Goal: Answer question/provide support: Share knowledge or assist other users

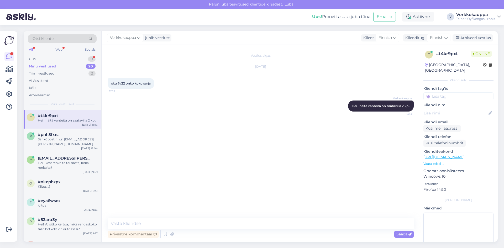
click at [75, 120] on div "Hei , näitä vanteita on saatavilla 2 kpl." at bounding box center [68, 120] width 60 height 5
click at [39, 56] on div "Uus 0" at bounding box center [62, 58] width 69 height 7
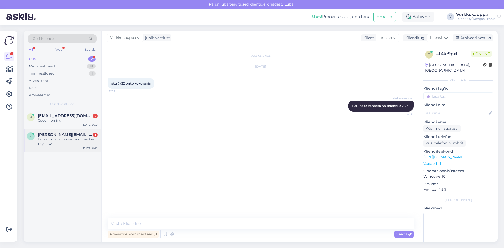
click at [63, 144] on div "I am looking for a used summer tire 175/65 14"" at bounding box center [68, 141] width 60 height 9
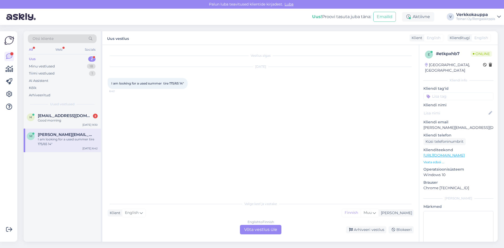
click at [275, 230] on div "English to Finnish Võta vestlus üle" at bounding box center [260, 229] width 41 height 9
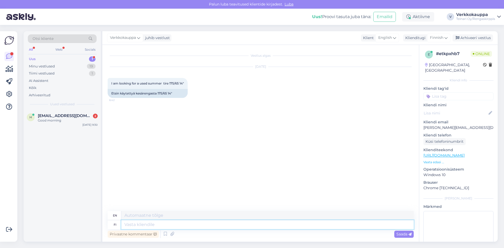
click at [144, 227] on textarea at bounding box center [267, 224] width 292 height 9
type textarea "Hei"
type textarea "Hello"
type textarea "Hei käytettyjä"
type textarea "Hello, second-hand people"
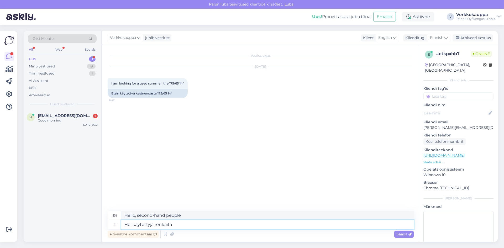
type textarea "Hei käytettyjä renkaita s"
type textarea "Hello used tires"
type textarea "Hei käytettyjä renkaita sitö k"
type textarea "Hey, I'm looking for used tires."
type textarea "Hei käytettyjä renkaita sitö koko"
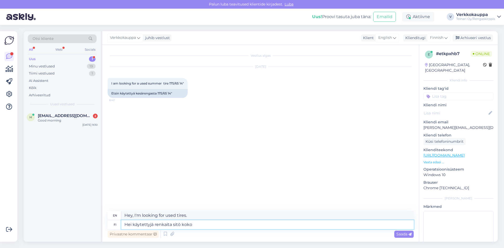
type textarea "Hello, used tires, size"
type textarea "Hei käytettyjä renkaita sitö koko ei"
type textarea "Hello, used tires, size not included"
type textarea "Hei käytettyjä renkaita sitö koko ei lö"
type textarea "Hello, I have used tires, size L."
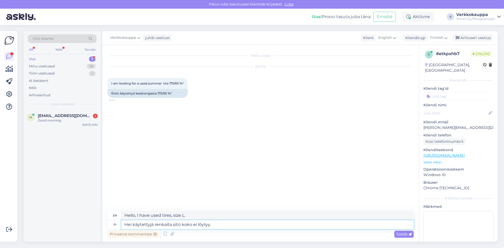
type textarea "Hei käytettyjä renkaita sitö koko ei löytyy."
type textarea "Hello, I can't find any used tires in that size."
type textarea "Hei käytettyjä renkaita sitö koko ei löytyy. On s"
type textarea "Hello, I can't find any used tires in that size. It is"
type textarea "Hei käytettyjä renkaita sitö koko ei löytyy. On saatavilla"
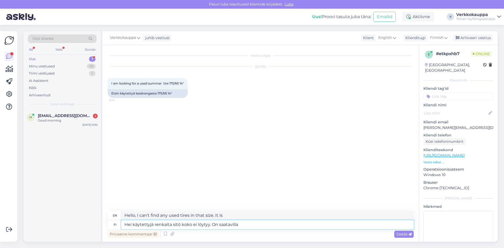
type textarea "Hello, there are no used tires in this size. It is available."
type textarea "Hei käytettyjä renkaita sitö koko ei löytyy. On saatavilla uudet"
type textarea "Hi, we can't find any used tires in that size. New ones are available."
type textarea "Hei käytettyjä renkaita sitö koko ei löytyy. On saatavilla uudet kesärenkaat"
type textarea "Hi, we can't find any used tires in that size. New summer tires are available."
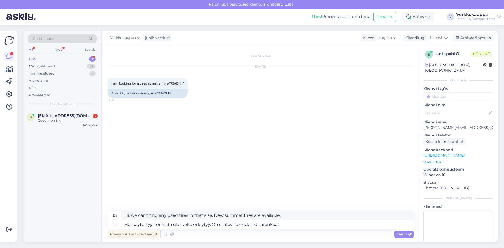
click at [285, 230] on div "Privaatne kommentaar Saada" at bounding box center [261, 234] width 306 height 10
paste textarea "175/65R14 Davanti DX390 82H C,C 67dB"
type textarea "Hei käytettyjä renkaita sitö koko ei löytyy. On saatavilla uudet kesärenkaat 17…"
type textarea "Hi, there are no used tires in the right size. There are new summer tires avail…"
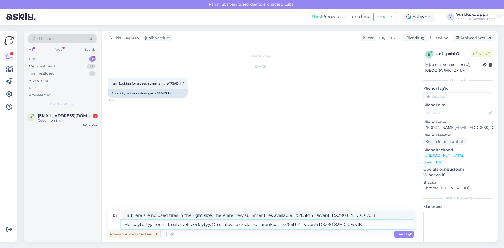
paste textarea "63,00€/kpl"
type textarea "Hei käytettyjä renkaita sitö koko ei löytyy. On saatavilla uudet kesärenkaat 17…"
type textarea "Hi, there are no used tires in the right size. There are new summer tires avail…"
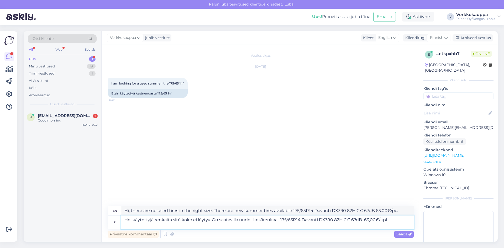
paste textarea "[URL][DOMAIN_NAME]"
type textarea "Hei käytettyjä renkaita sitö koko ei löytyy. On saatavilla uudet kesärenkaat 17…"
type textarea "Hi, there are no used tires in the right size. There are new summer tires avail…"
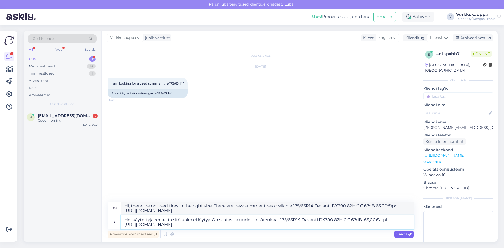
type textarea "Hei käytettyjä renkaita sitö koko ei löytyy. On saatavilla uudet kesärenkaat 17…"
click at [400, 235] on span "Saada" at bounding box center [403, 234] width 15 height 5
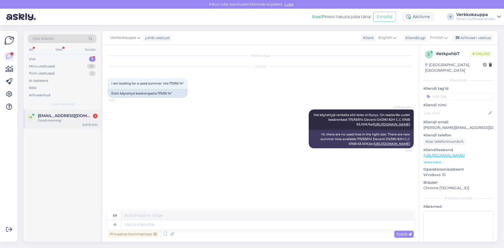
click at [59, 117] on span "[EMAIL_ADDRESS][DOMAIN_NAME]" at bounding box center [65, 115] width 55 height 5
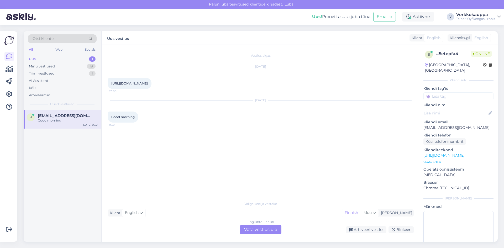
click at [148, 83] on link "[URL][DOMAIN_NAME]" at bounding box center [129, 83] width 36 height 4
click at [264, 232] on div "English to Finnish Võta vestlus üle" at bounding box center [260, 229] width 41 height 9
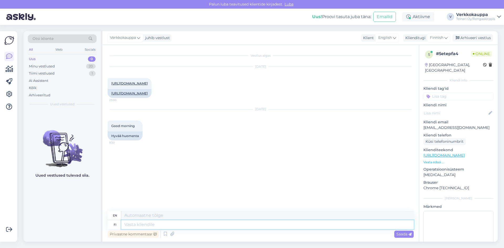
click at [140, 225] on textarea at bounding box center [267, 224] width 292 height 9
type textarea "Hyvä"
type textarea "Good"
type textarea "H"
type textarea "hei"
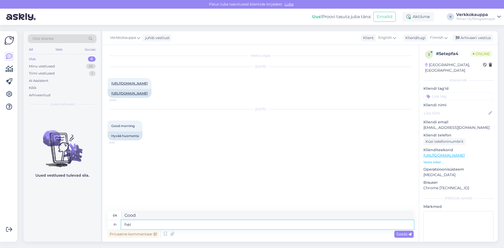
type textarea "Hello"
type textarea "hei mie"
type textarea "hey man"
type textarea "hei miten"
type textarea "hello how are you"
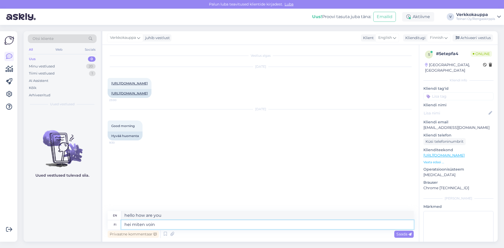
type textarea "hei miten voin o"
type textarea "hi how can i"
type textarea "hei miten voin olla a"
type textarea "Hi, how can I be?"
type textarea "hei miten voin olla avuksi"
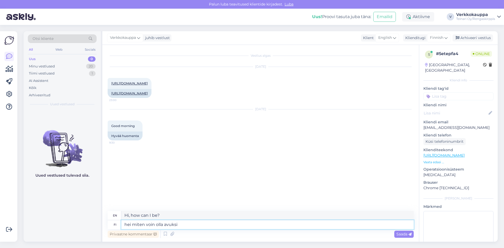
type textarea "Hi, how can I help you?"
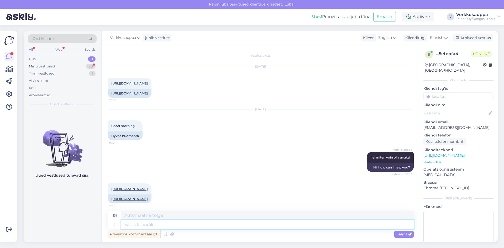
scroll to position [53, 0]
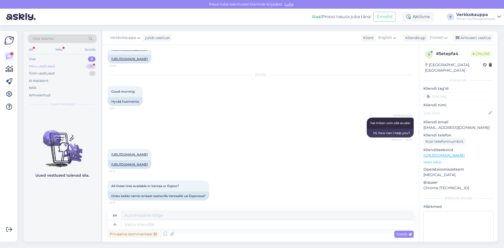
click at [49, 67] on div "Minu vestlused" at bounding box center [42, 66] width 26 height 5
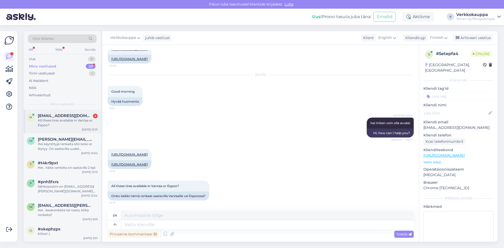
click at [55, 123] on div "All these tires available in Vantaa or Espoo?" at bounding box center [68, 122] width 60 height 9
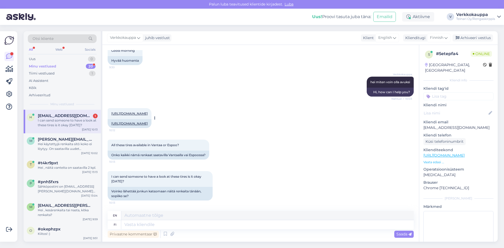
click at [148, 112] on link "[URL][DOMAIN_NAME]" at bounding box center [129, 114] width 36 height 4
click at [142, 121] on link "[URL][DOMAIN_NAME]" at bounding box center [129, 123] width 36 height 4
click at [135, 223] on textarea at bounding box center [267, 224] width 292 height 9
type textarea "hEI K"
type textarea "Hello"
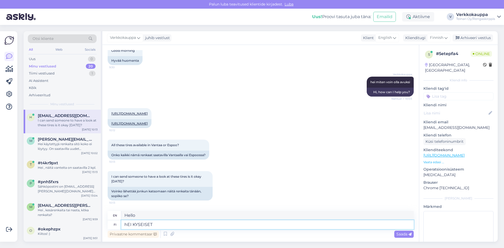
type textarea "hEI KYSEISET"
type textarea "hey guys"
type textarea "hEI KYSEISET RENKAAT"
type textarea "hey, these are the tires in question"
type textarea "hEI KYSEISET RENKAAT OVAT S"
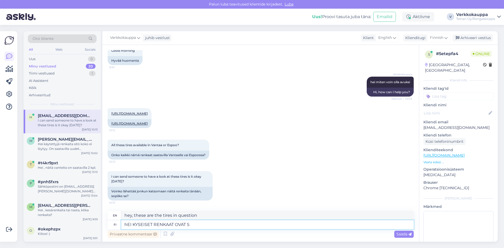
type textarea "hey THESE TIRES ARE"
type textarea "hEI KYSEISET RENKAAT OVAT SAATAVILLA"
type textarea "hey, THESE TIRES ARE AVAILABLE"
type textarea "hEI KYSEISET RENKAAT OVAT SAATAVILLA v"
type textarea "YES THESE TIRES ARE AVAILABLE"
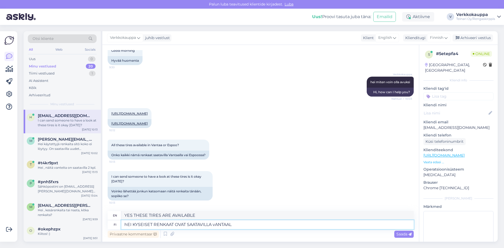
type textarea "hEI KYSEISET RENKAAT OVAT SAATAVILLA vANTAALL"
type textarea "THESE TIRES ARE AVAILABLE IN [GEOGRAPHIC_DATA]"
type textarea "hEI KYSEISET RENKAAT OVAT"
type textarea "hey, THESE TIRES ARE AVAILABLE"
type textarea "hEI KYSEISET RENK"
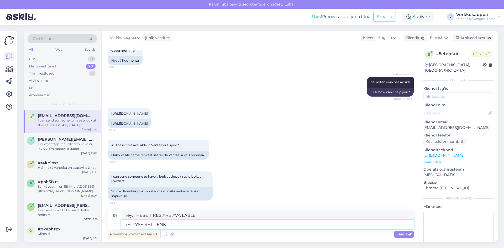
type textarea "hey THESE TIRES ARE"
type textarea "hEI KYSEISE"
type textarea "hey, these are the tires in question"
type textarea "hEI"
type textarea "hey guys"
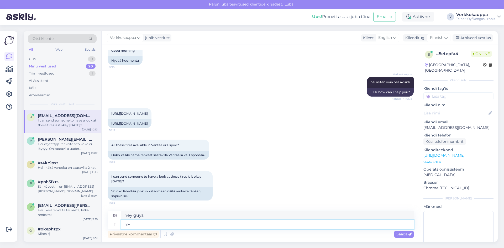
type textarea "h"
type textarea "Hello"
type textarea "Hei kyseiset r"
type textarea "Hello, those"
type textarea "Hei kyseiset renkaat"
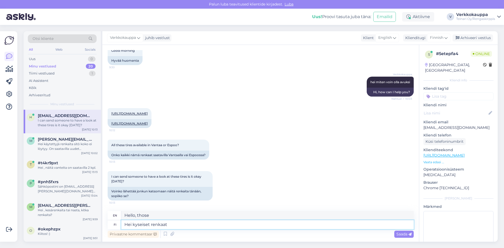
type textarea "Hey, those tires"
type textarea "Hei kyseiset renkaat ovat s"
type textarea "Hi, these tires are"
type textarea "Hei kyseiset renkaat ovat saatavilla"
type textarea "Hello, these tires are available."
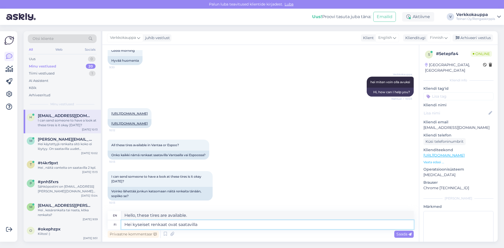
type textarea "Hei kyseiset renkaat ovat saatavilla C"
type textarea "Hello, these tires are available in C"
type textarea "Hei kyseiset renkaat ovat saatavilla"
type textarea "Hello, these tires are available."
type textarea "Hei kyseiset renkaat ovat saatavilla Vantaalla"
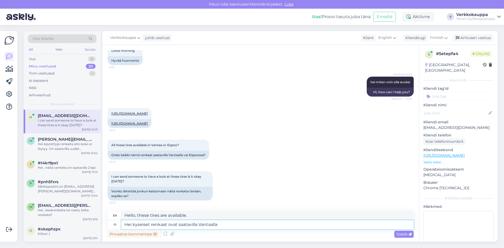
type textarea "Hi, these tires are available in [GEOGRAPHIC_DATA]."
type textarea "Hei kyseiset renkaat ovat saatavilla Vantaalla ja"
type textarea "Hello, these tires are available in Vantaa and"
type textarea "Hei kyseiset renkaat ovat saatavilla Vantaalla ja saa"
type textarea "Hi, these tires are available in Vantaa and you can"
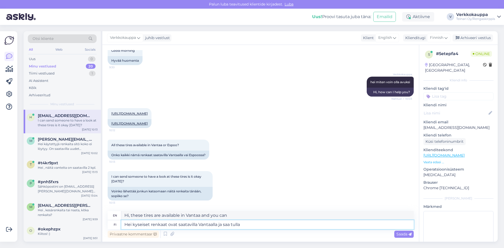
type textarea "Hei kyseiset renkaat ovat saatavilla Vantaalla ja saa tulla k"
type textarea "Hi, these tires are available in Vantaa and can be ordered."
type textarea "Hei kyseiset renkaat ovat saatavilla Vantaalla ja saa tulla katsomaan p"
type textarea "Hi, these tires are available in Vantaa and you can come and take a look."
type textarea "Hei kyseiset renkaat ovat saatavilla Vantaalla ja saa tulla katsomaan paikanpää…"
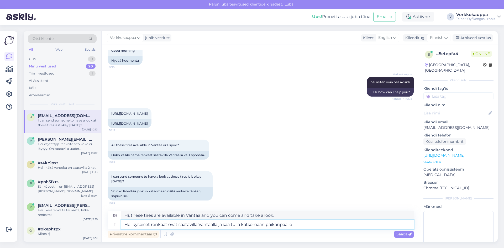
type textarea "Hi, these tires are available in Vantaa and you can come and see them on site."
type textarea "Hei kyseiset renkaat ovat saatavilla Vantaalla ja saa tulla katsomaan paikanpää…"
click at [401, 236] on span "Saada" at bounding box center [403, 234] width 15 height 5
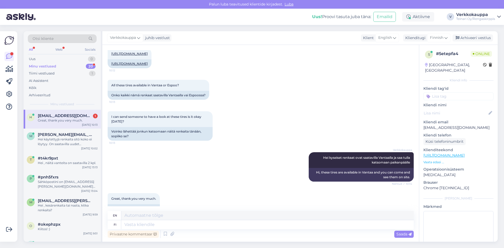
scroll to position [167, 0]
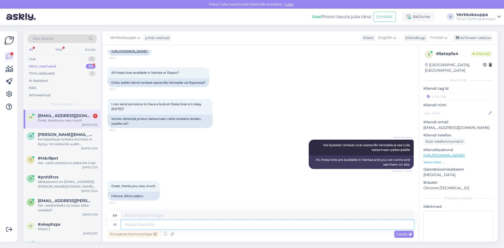
click at [138, 227] on textarea at bounding box center [267, 224] width 292 height 9
type textarea "ole"
type textarea "be"
type textarea "[PERSON_NAME]"
type textarea "Please"
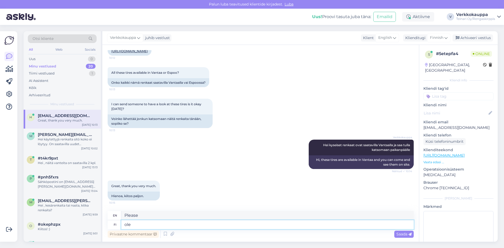
type textarea "ole"
type textarea "be"
type textarea "o"
type textarea "v6ta"
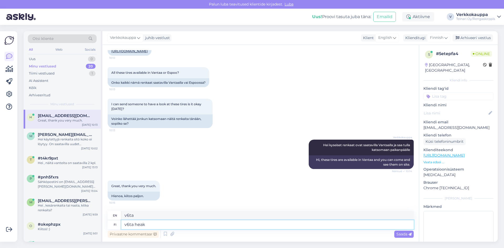
type textarea "v6ta heaks"
type textarea "take it easy"
type textarea "v"
type textarea "v6ta"
type textarea "your"
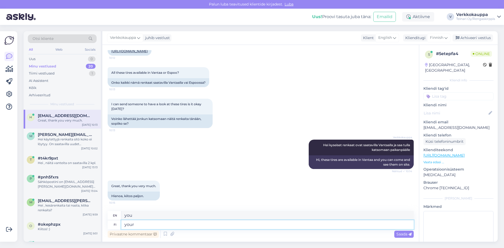
type textarea "your"
type textarea "your welcome"
type textarea "y"
type textarea "your"
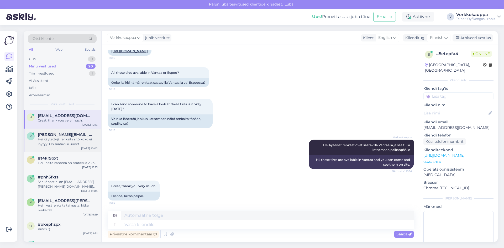
click at [47, 139] on div "Hei käytettyjä renkaita sitö koko ei löytyy. On saatavilla uudet kesärenkaat 17…" at bounding box center [68, 141] width 60 height 9
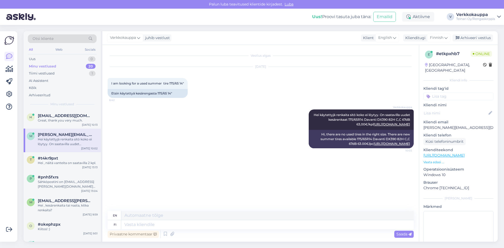
scroll to position [0, 0]
click at [49, 123] on div "Great, thank you very much." at bounding box center [68, 120] width 60 height 5
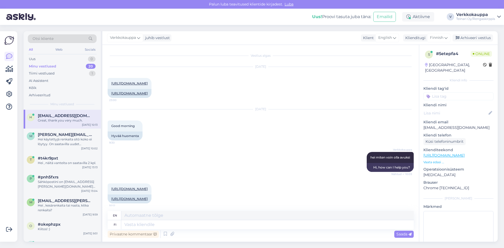
scroll to position [167, 0]
